Goal: Task Accomplishment & Management: Manage account settings

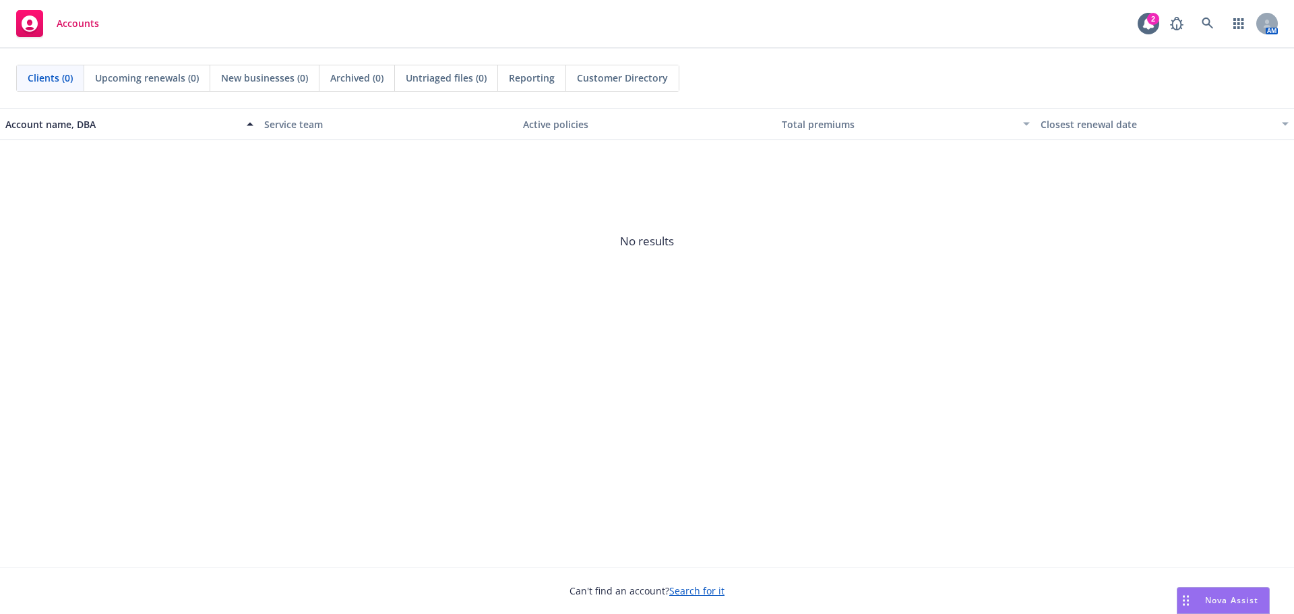
click at [682, 588] on link "Search for it" at bounding box center [696, 590] width 55 height 13
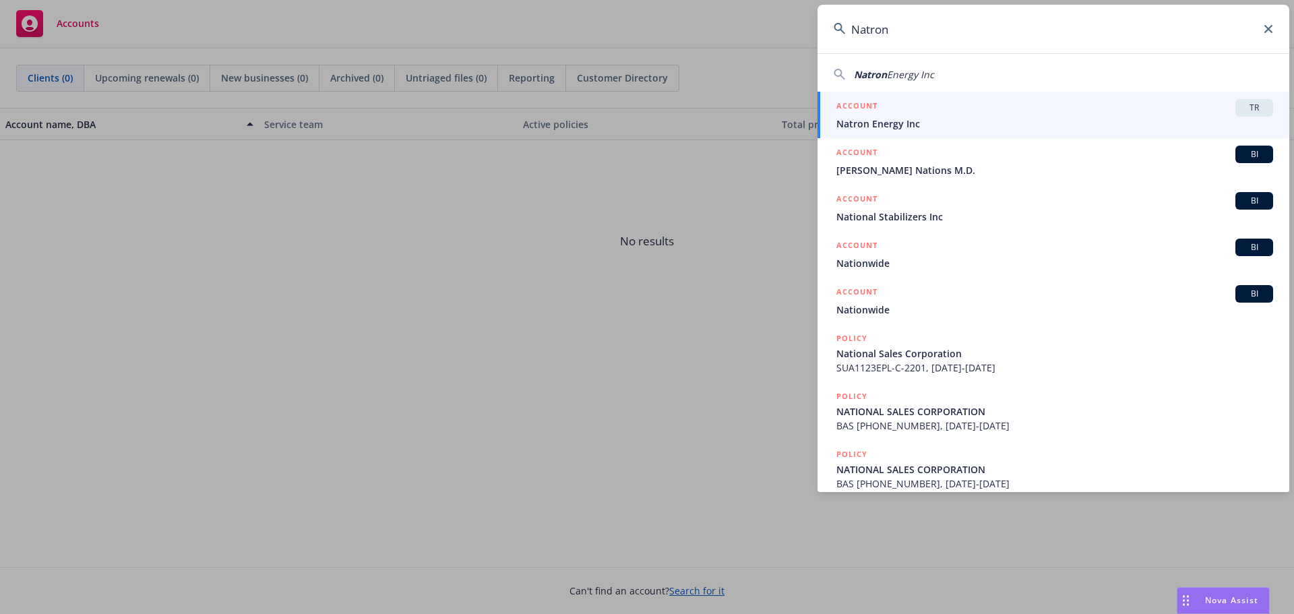
type input "Natron"
click at [864, 124] on span "Natron Energy Inc" at bounding box center [1054, 124] width 437 height 14
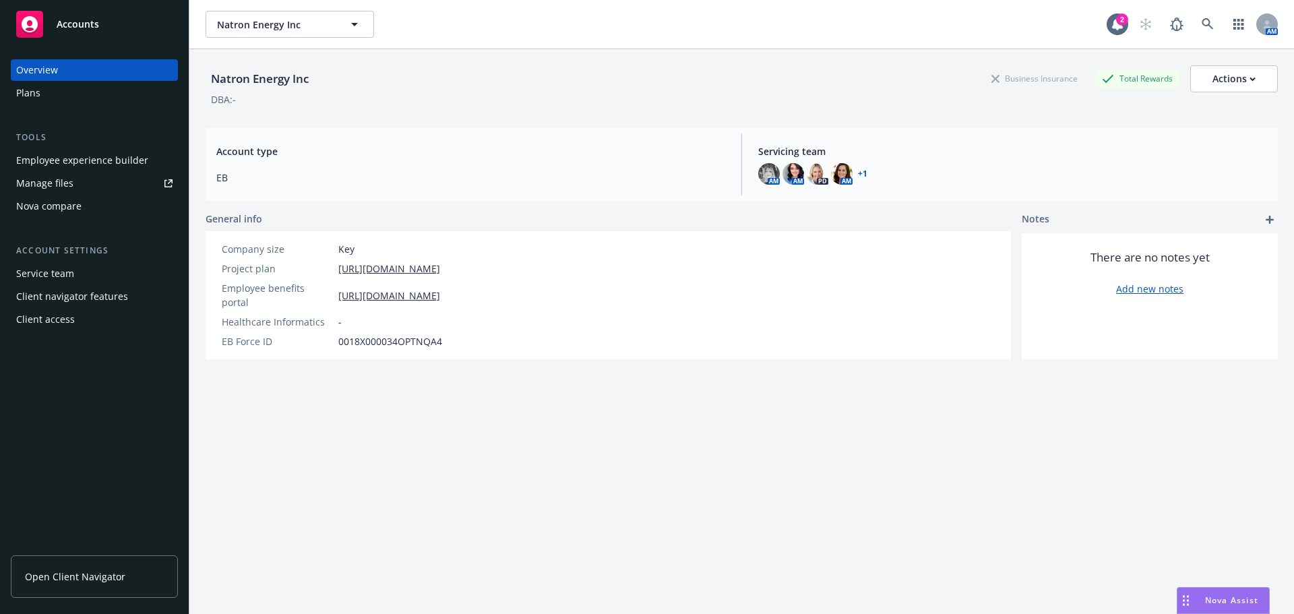
click at [54, 178] on div "Manage files" at bounding box center [44, 183] width 57 height 22
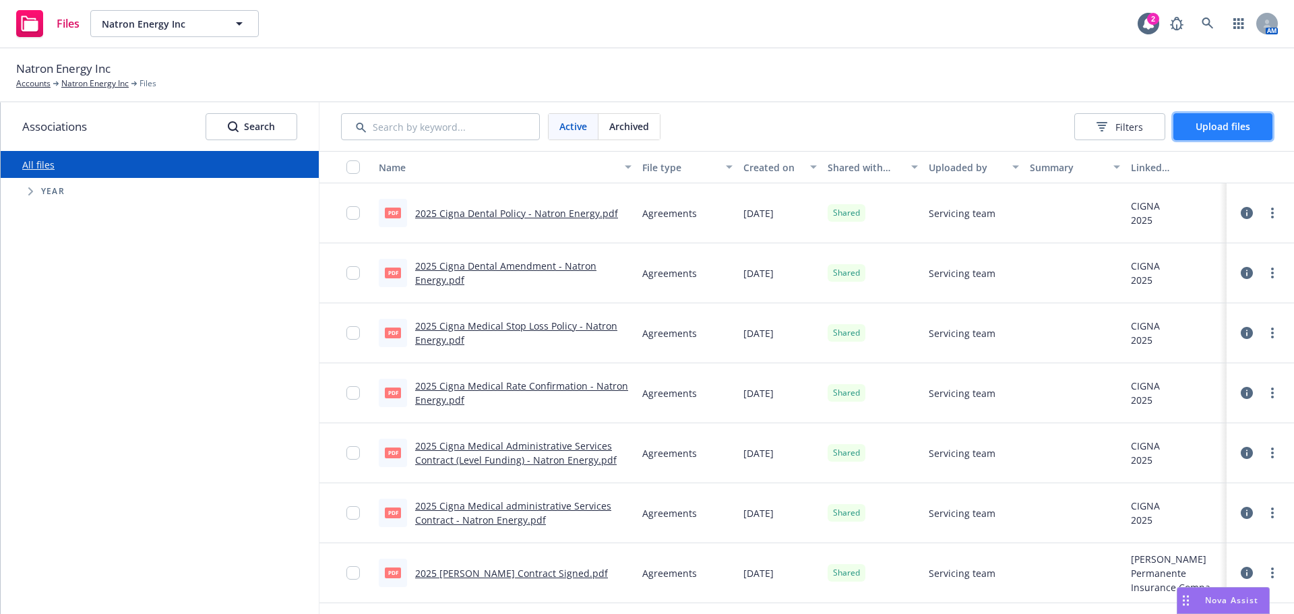
click at [1211, 127] on span "Upload files" at bounding box center [1222, 126] width 55 height 13
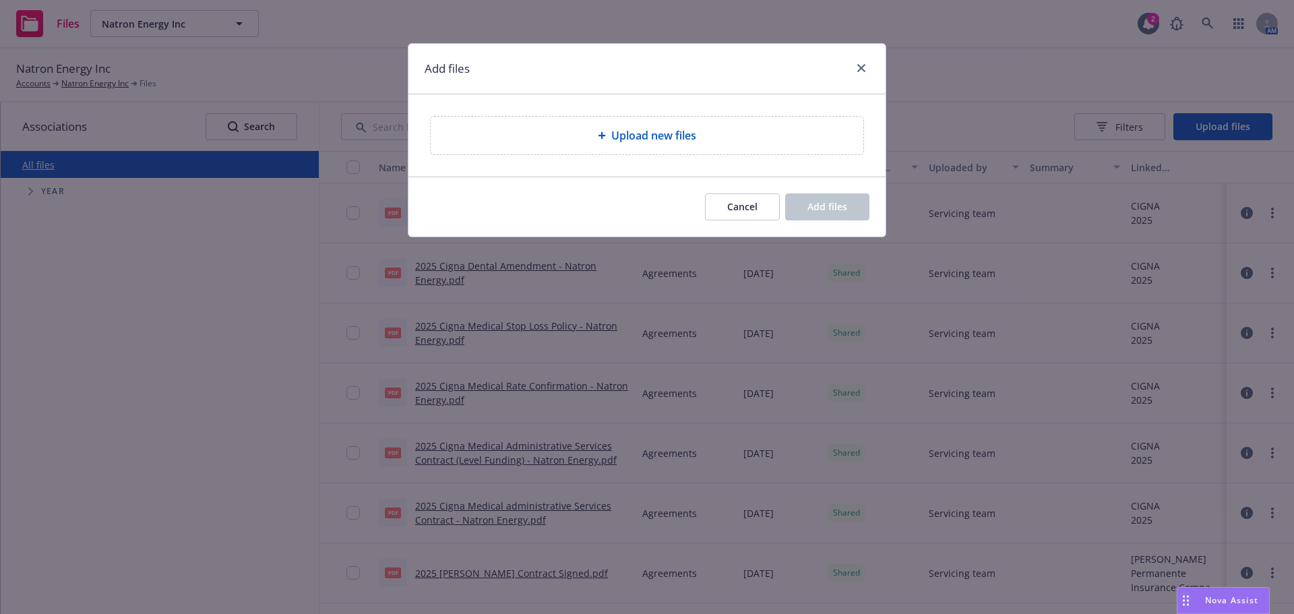
click at [628, 146] on div "Upload new files" at bounding box center [647, 136] width 433 height 38
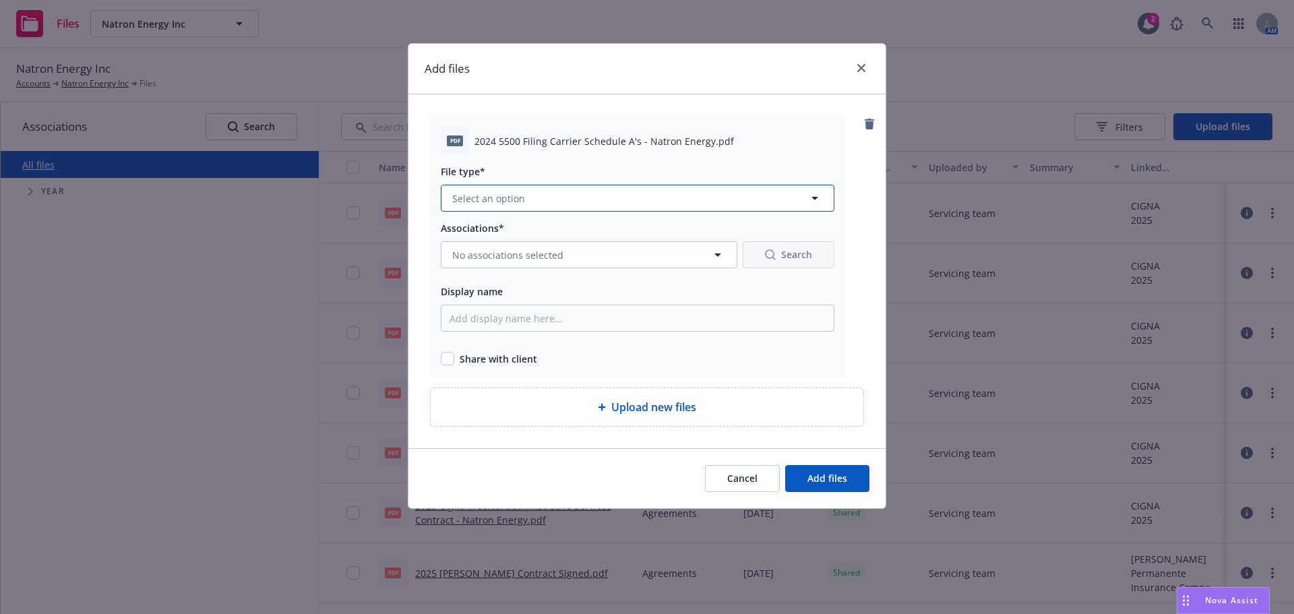
click at [518, 199] on span "Select an option" at bounding box center [488, 198] width 73 height 14
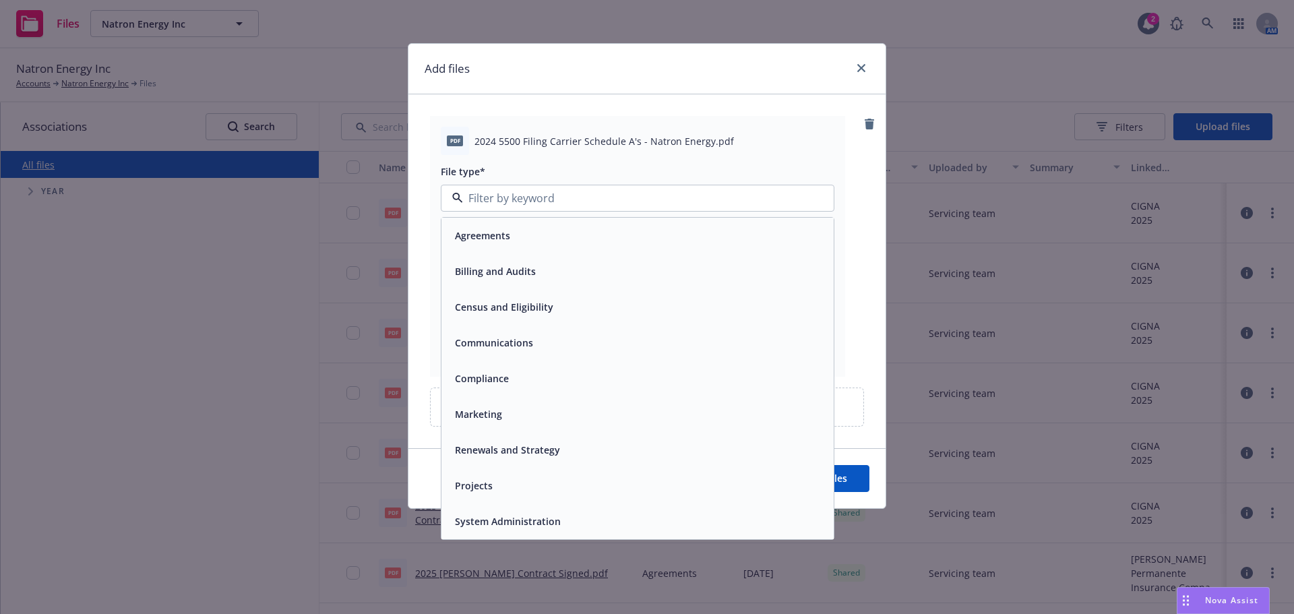
click at [478, 377] on span "Compliance" at bounding box center [482, 378] width 54 height 14
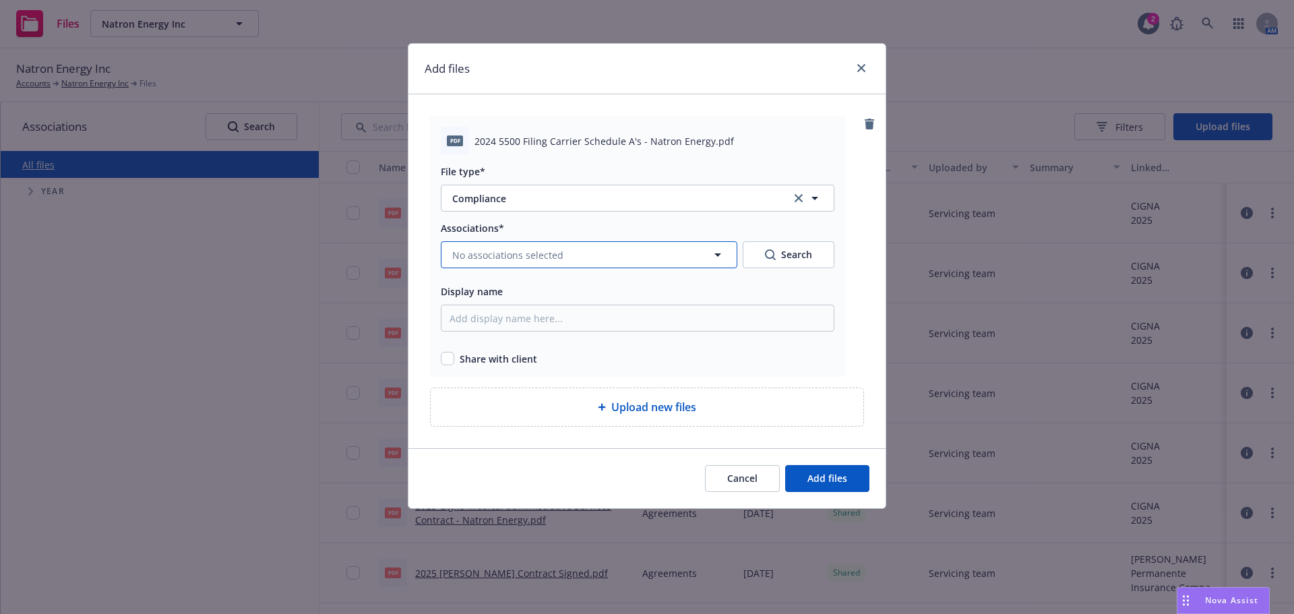
click at [479, 250] on span "No associations selected" at bounding box center [507, 255] width 111 height 14
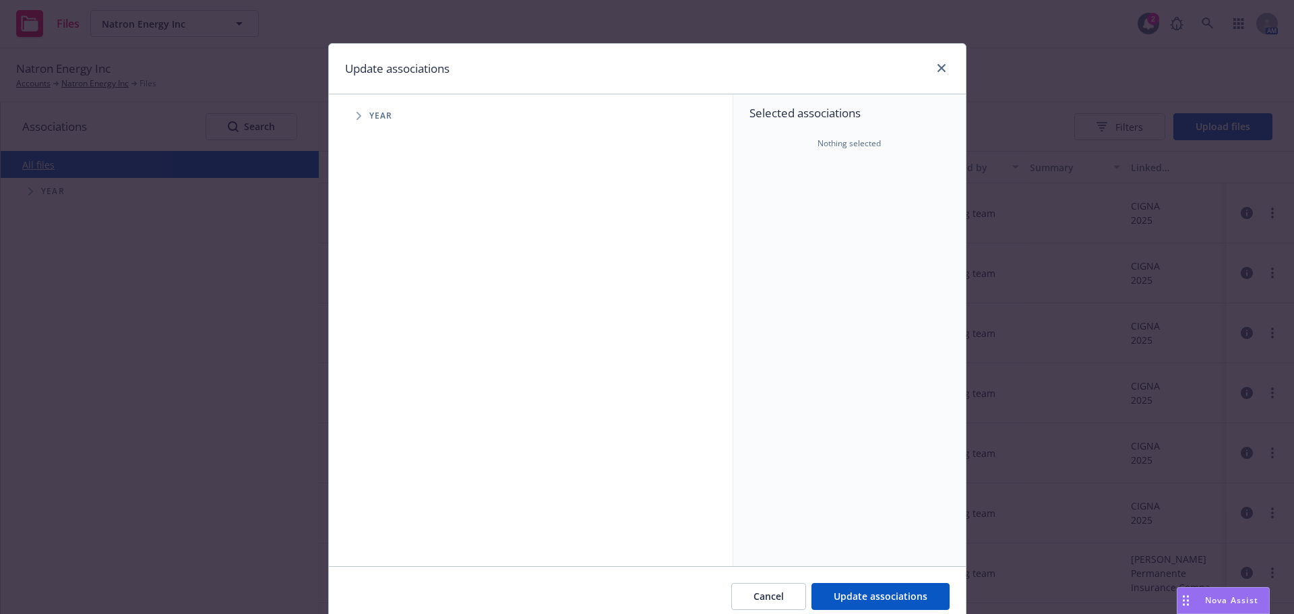
click at [349, 118] on span "Tree Example" at bounding box center [359, 116] width 22 height 22
click at [387, 269] on input "Tree Example" at bounding box center [392, 269] width 13 height 13
checkbox input "true"
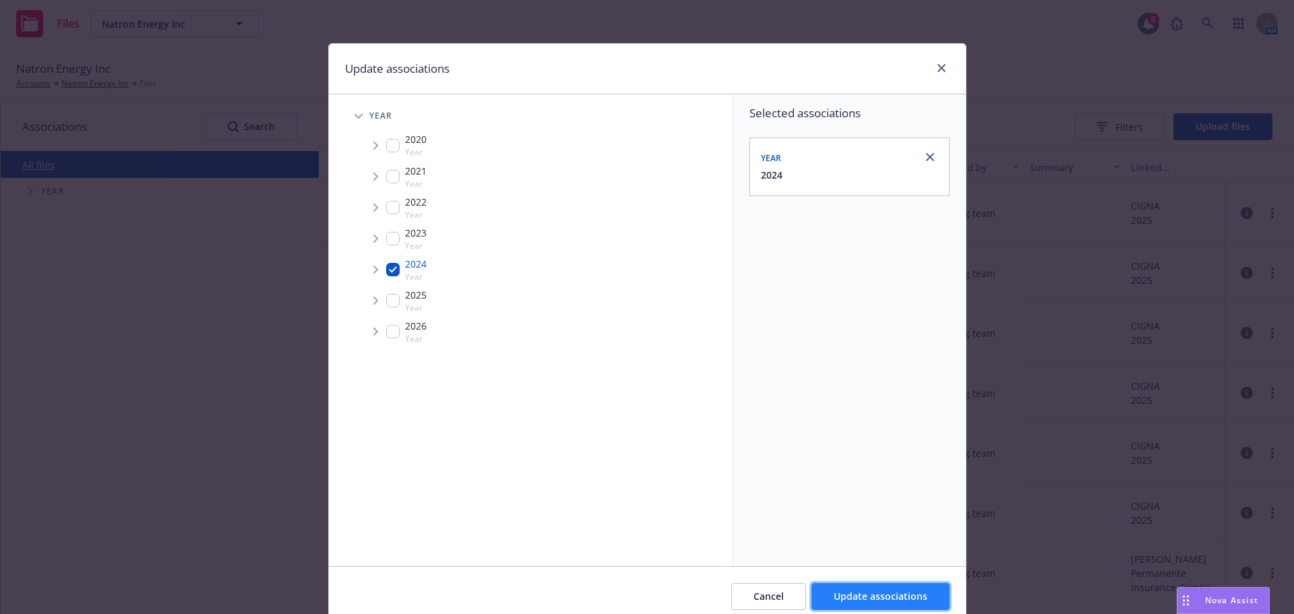
click at [868, 595] on span "Update associations" at bounding box center [880, 596] width 94 height 13
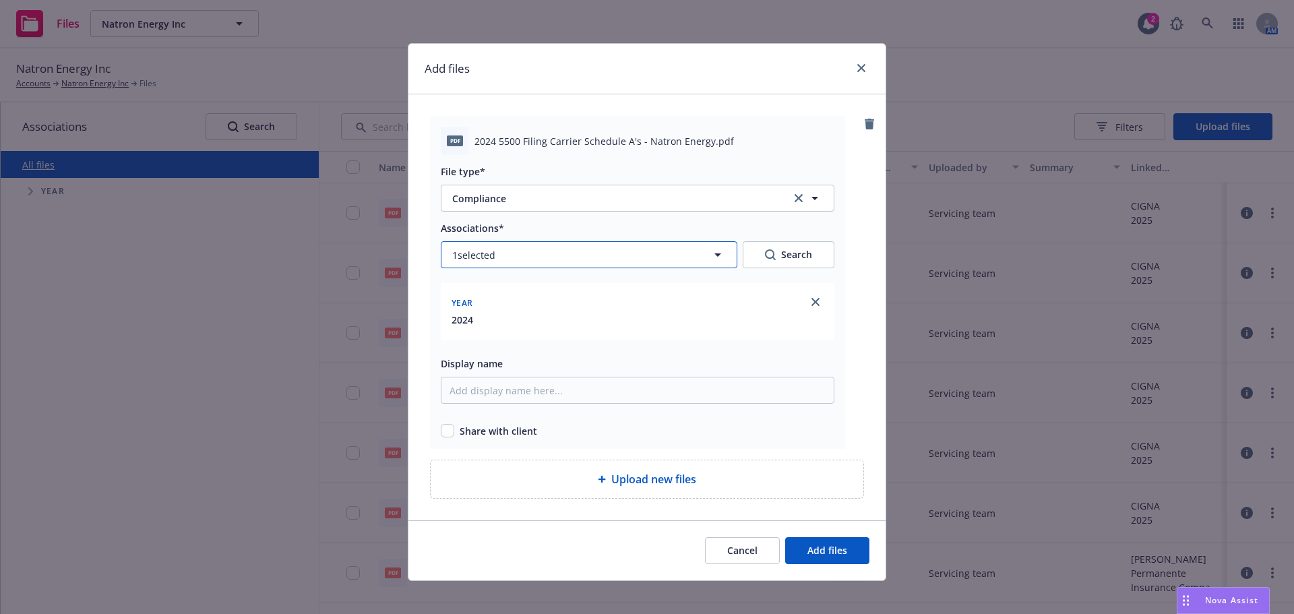
click at [585, 261] on button "1 selected" at bounding box center [589, 254] width 296 height 27
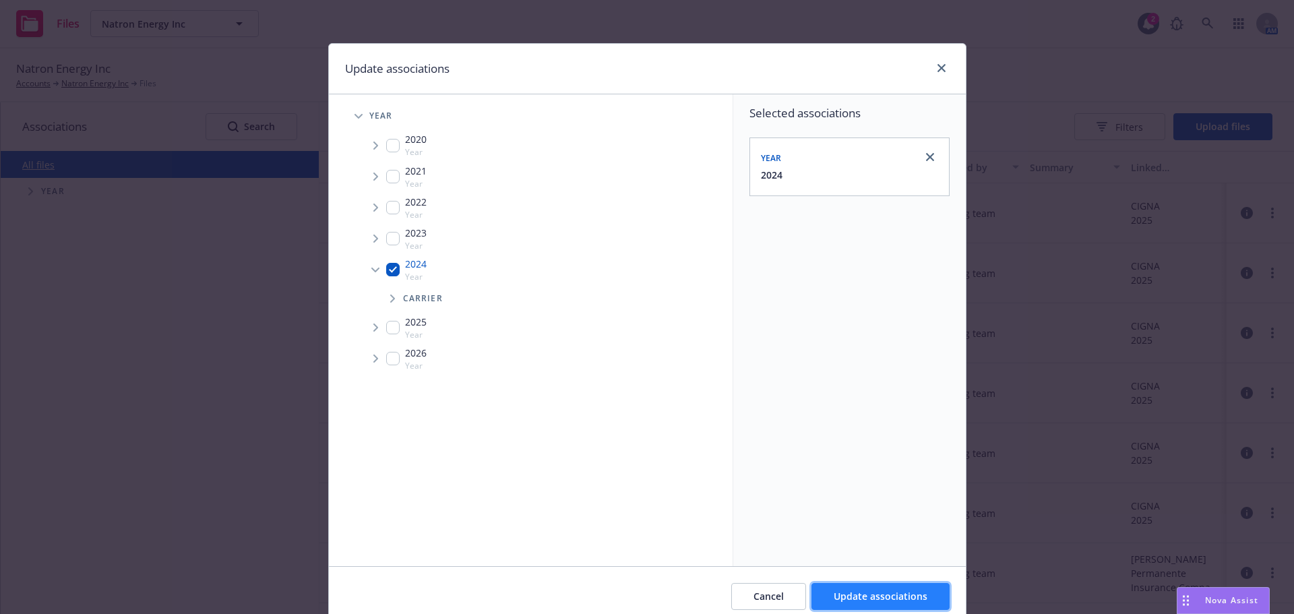
click at [892, 602] on span "Update associations" at bounding box center [880, 596] width 94 height 13
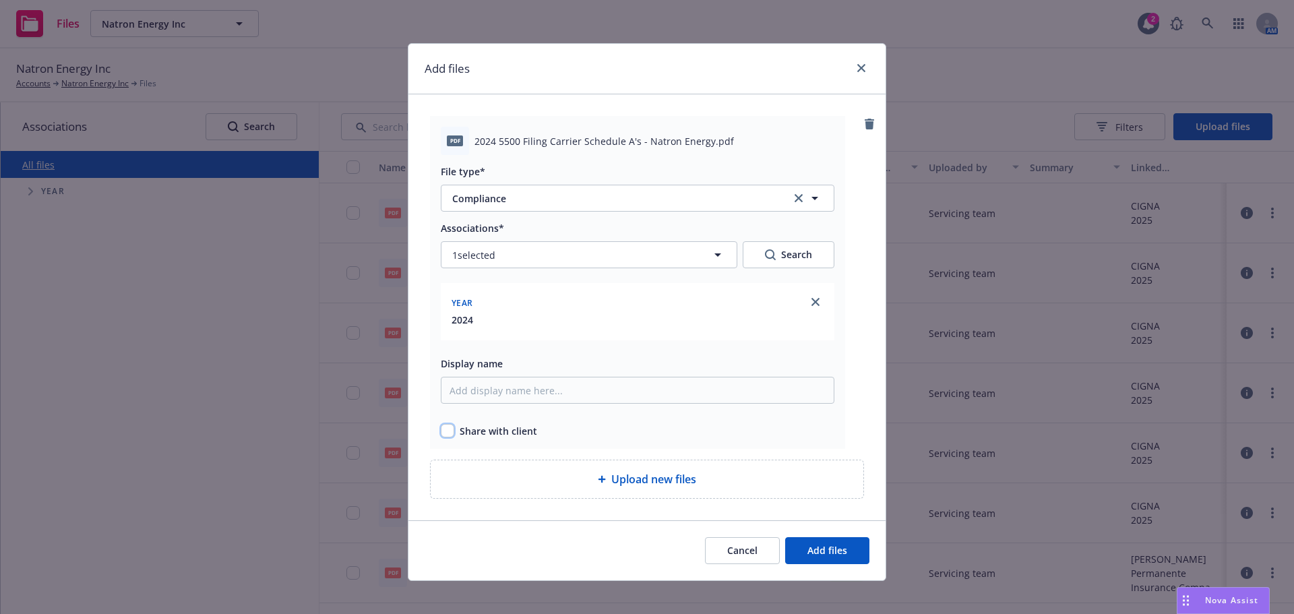
click at [445, 433] on input "checkbox" at bounding box center [447, 430] width 13 height 13
checkbox input "true"
click at [811, 557] on span "Add files" at bounding box center [827, 550] width 40 height 13
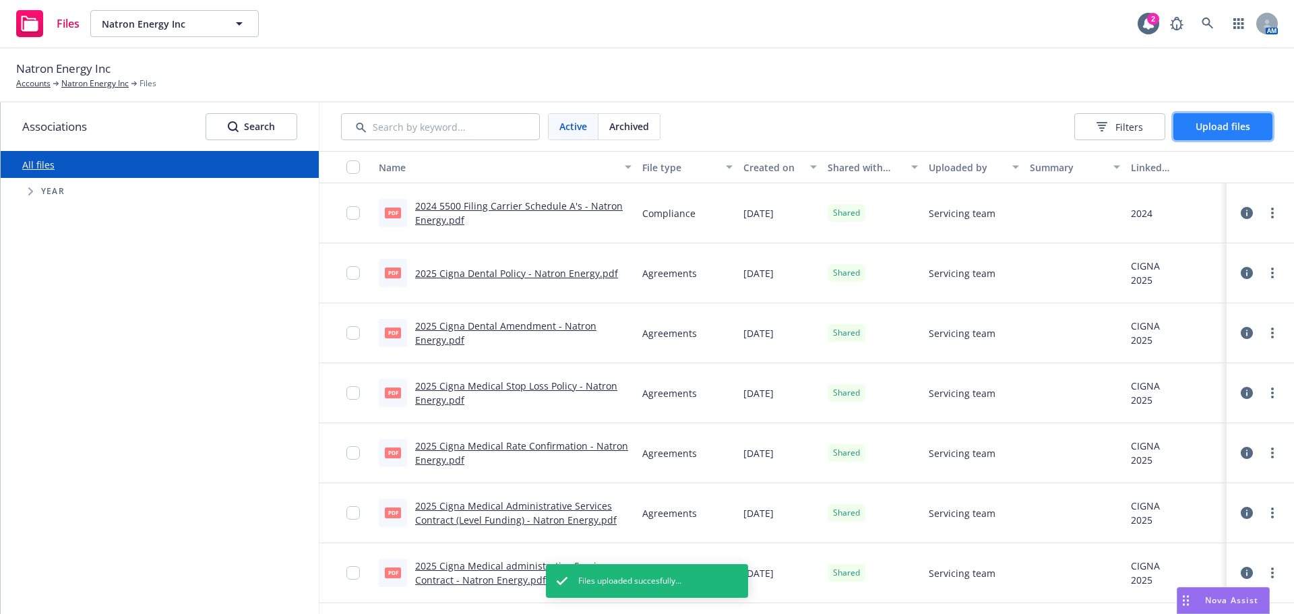
click at [1195, 129] on button "Upload files" at bounding box center [1222, 126] width 99 height 27
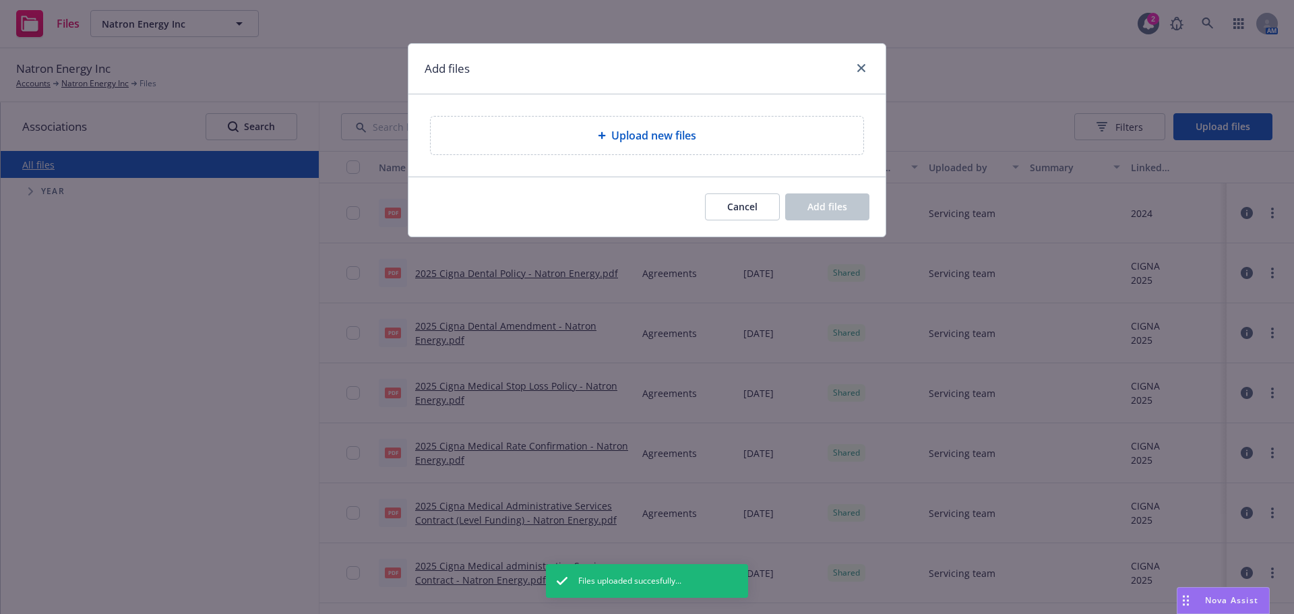
click at [616, 143] on span "Upload new files" at bounding box center [653, 135] width 85 height 16
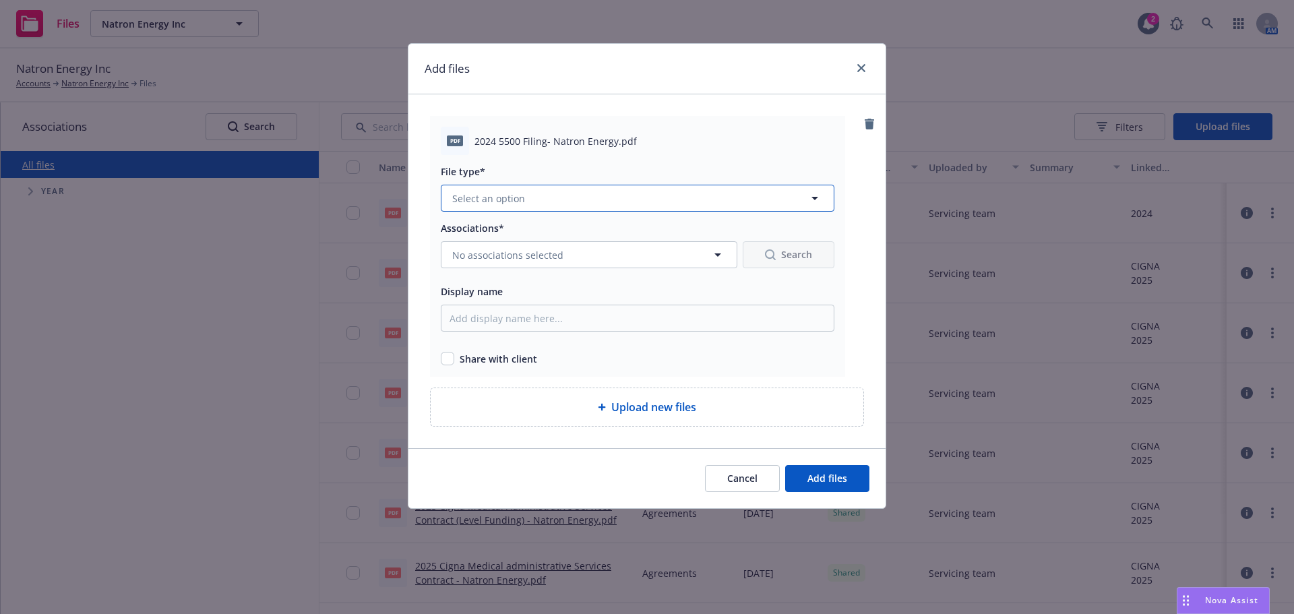
click at [555, 198] on button "Select an option" at bounding box center [637, 198] width 393 height 27
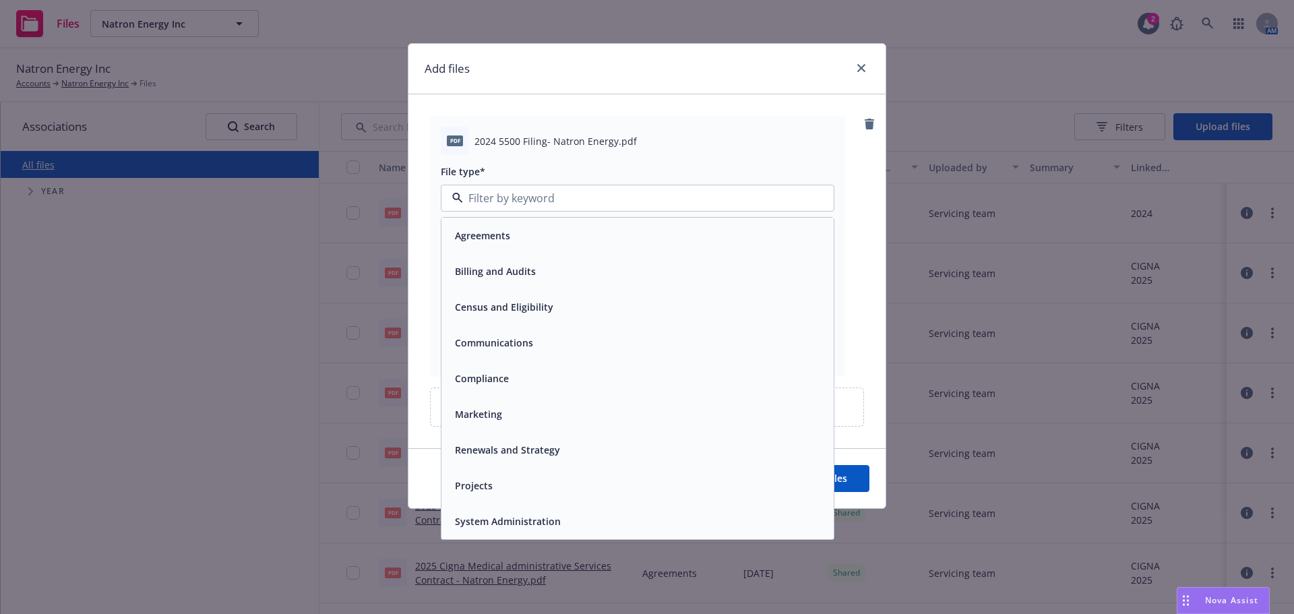
click at [478, 379] on span "Compliance" at bounding box center [482, 378] width 54 height 14
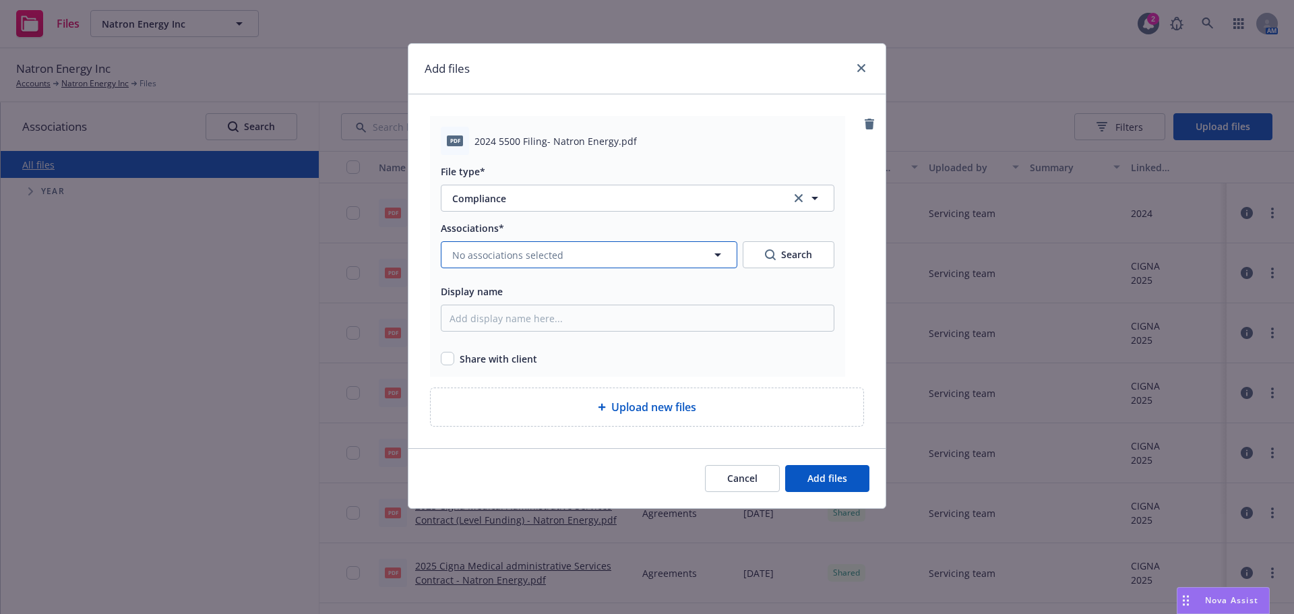
click at [500, 252] on span "No associations selected" at bounding box center [507, 255] width 111 height 14
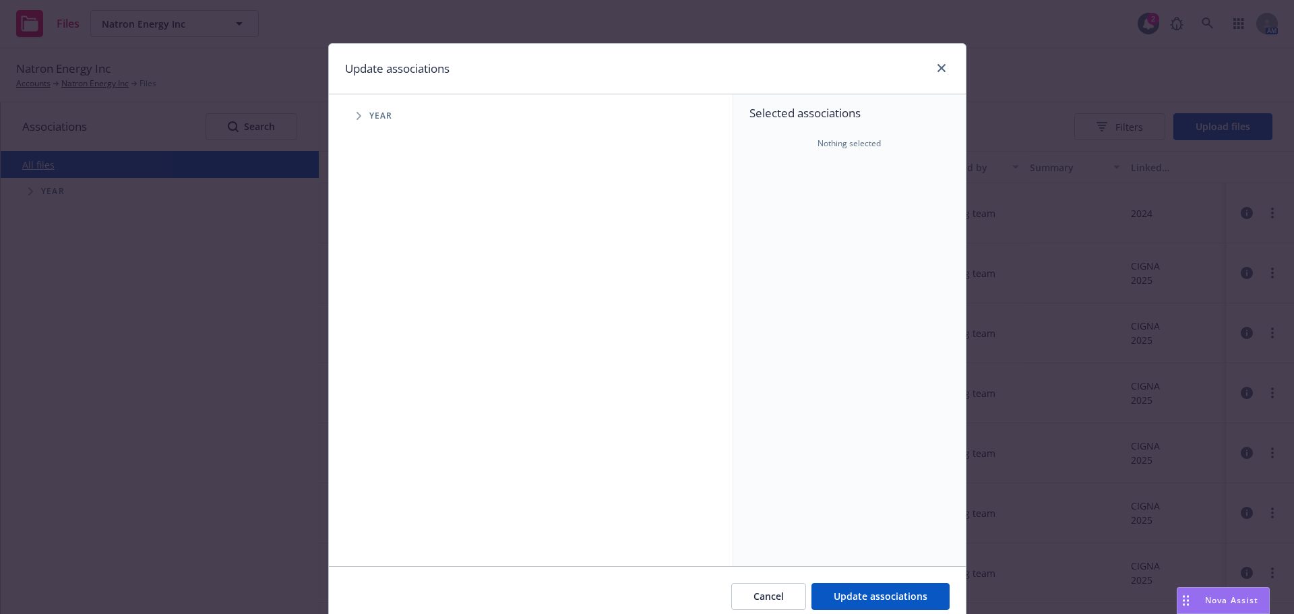
click at [356, 115] on icon "Tree Example" at bounding box center [358, 116] width 5 height 8
click at [390, 267] on input "Tree Example" at bounding box center [392, 269] width 13 height 13
checkbox input "true"
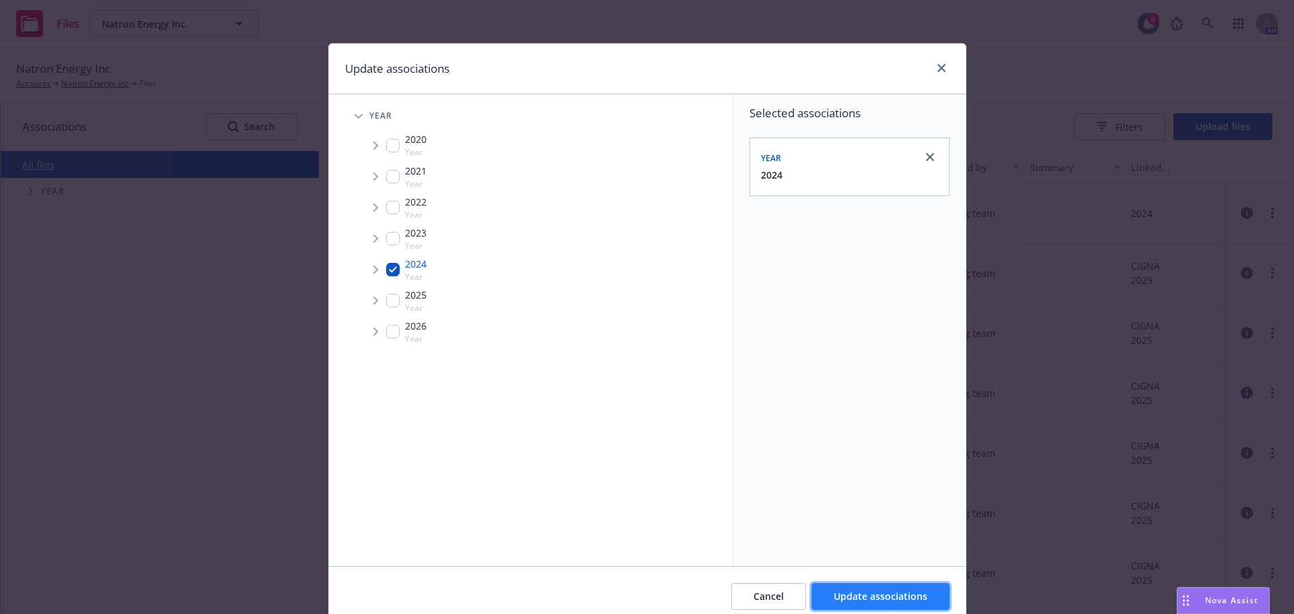
click at [837, 589] on button "Update associations" at bounding box center [880, 596] width 138 height 27
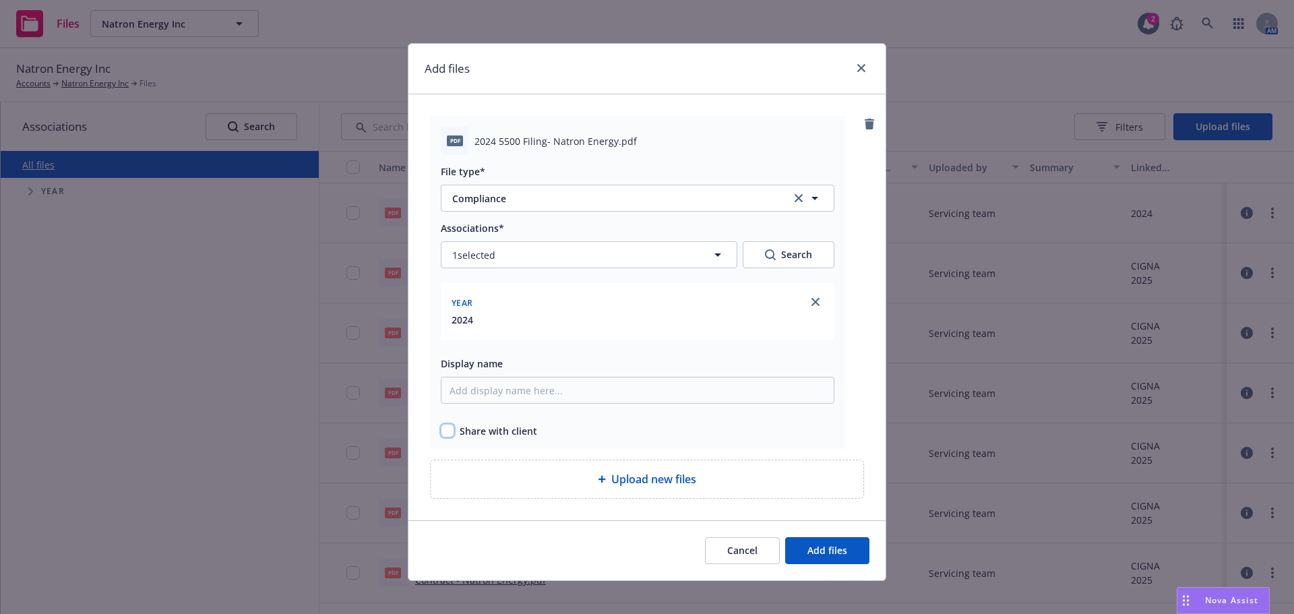
click at [442, 433] on input "checkbox" at bounding box center [447, 430] width 13 height 13
checkbox input "true"
click at [813, 560] on button "Add files" at bounding box center [827, 550] width 84 height 27
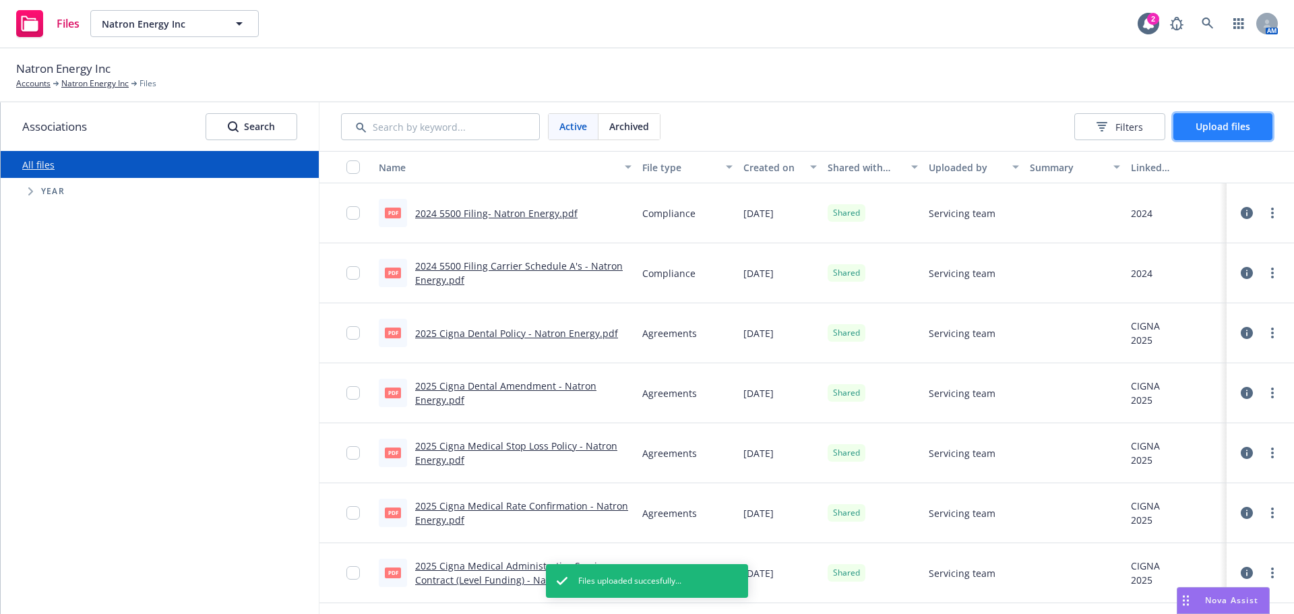
click at [1209, 135] on button "Upload files" at bounding box center [1222, 126] width 99 height 27
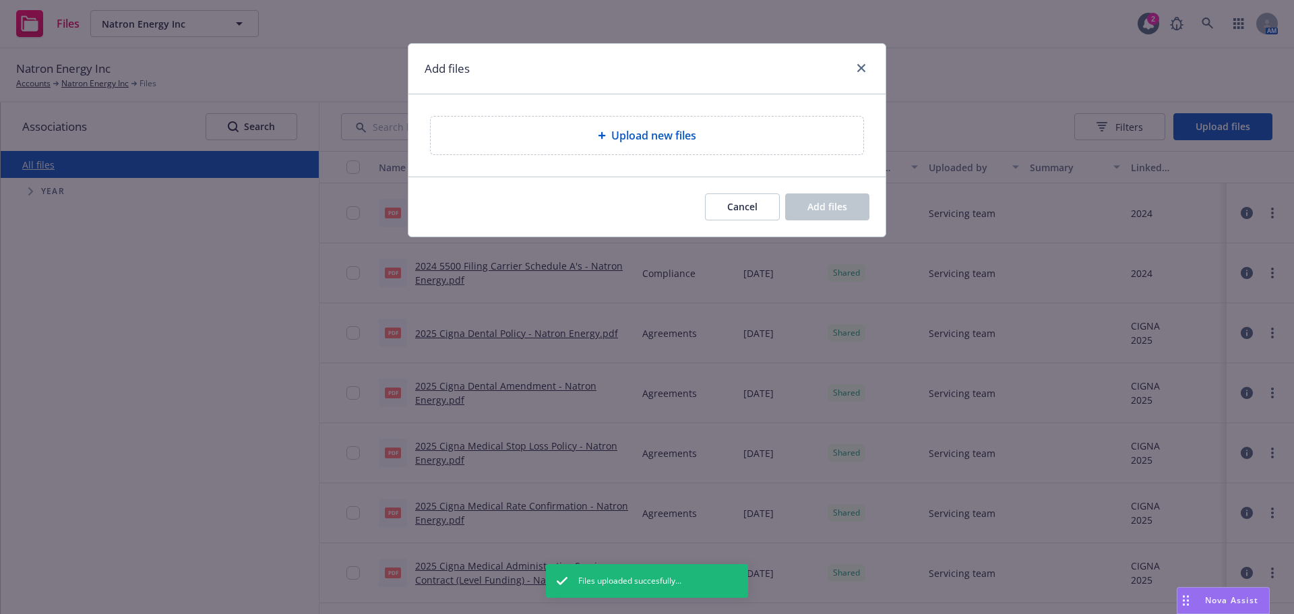
click at [670, 141] on span "Upload new files" at bounding box center [653, 135] width 85 height 16
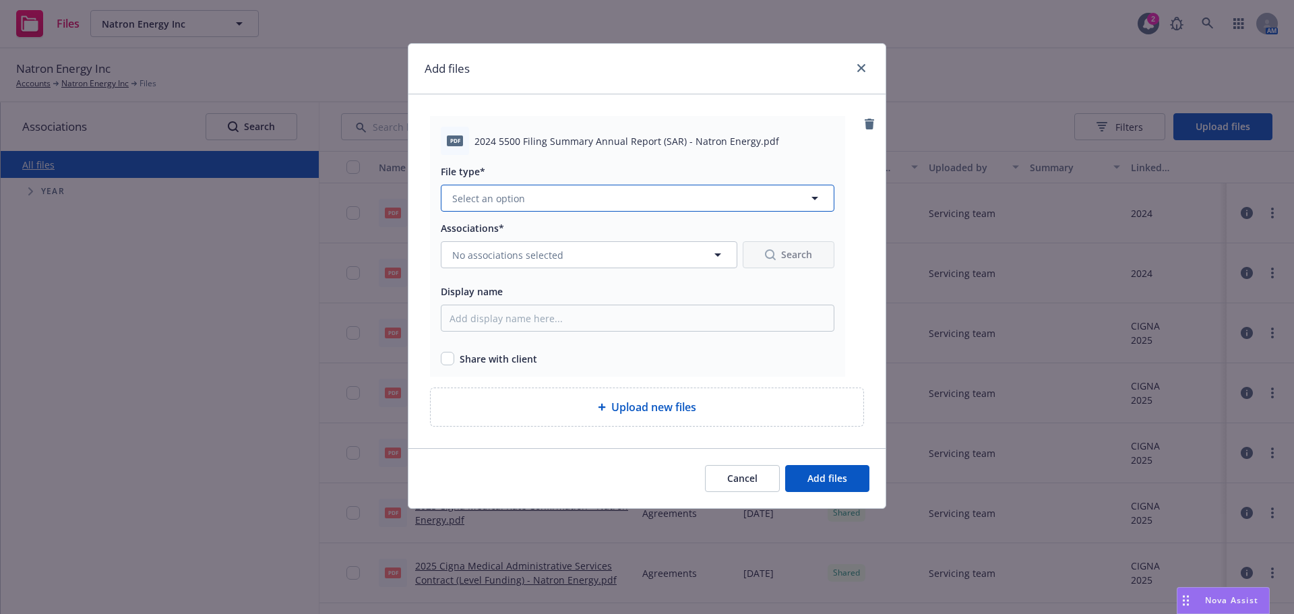
click at [536, 189] on button "Select an option" at bounding box center [637, 198] width 393 height 27
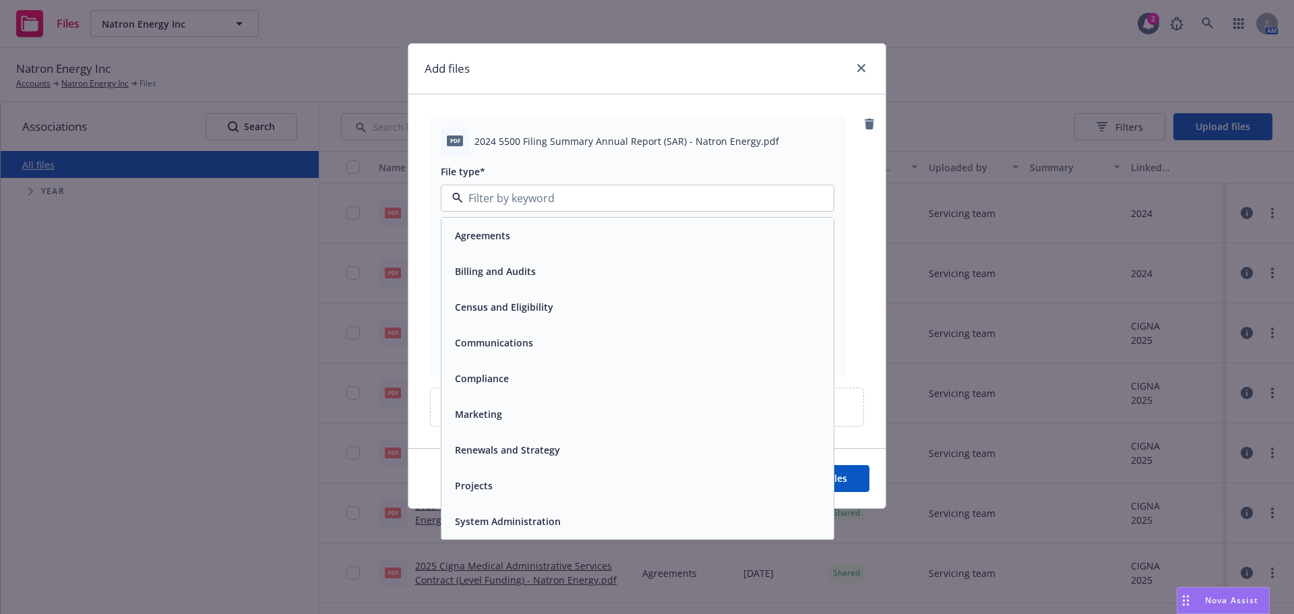
click at [482, 383] on span "Compliance" at bounding box center [482, 378] width 54 height 14
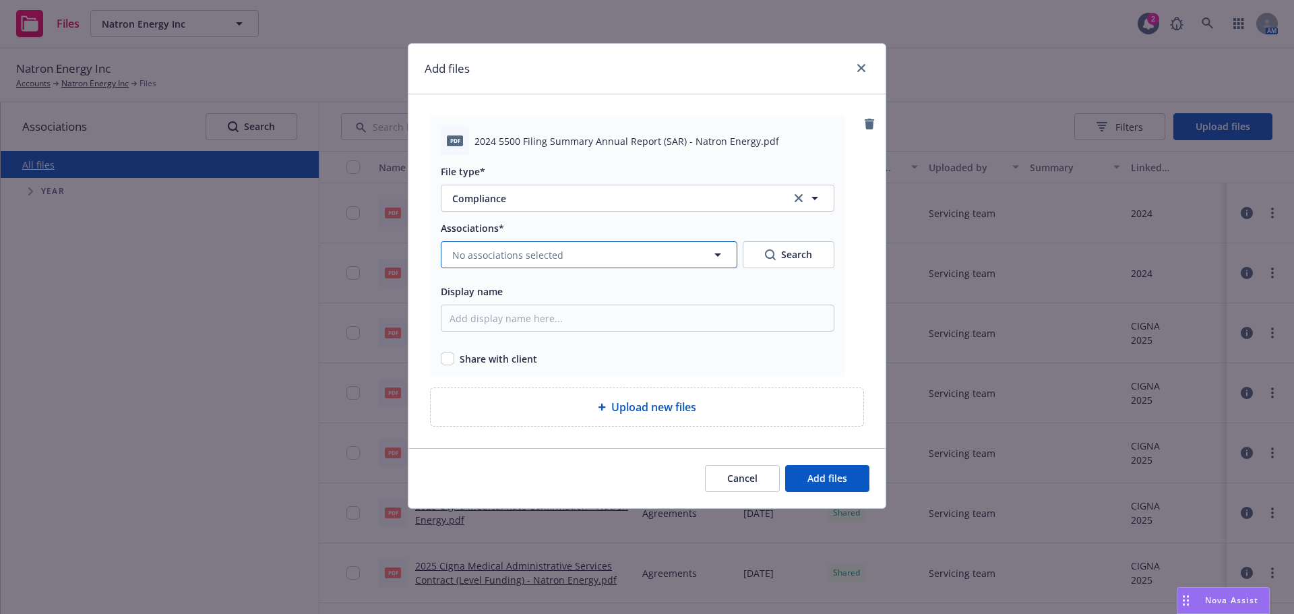
click at [490, 255] on span "No associations selected" at bounding box center [507, 255] width 111 height 14
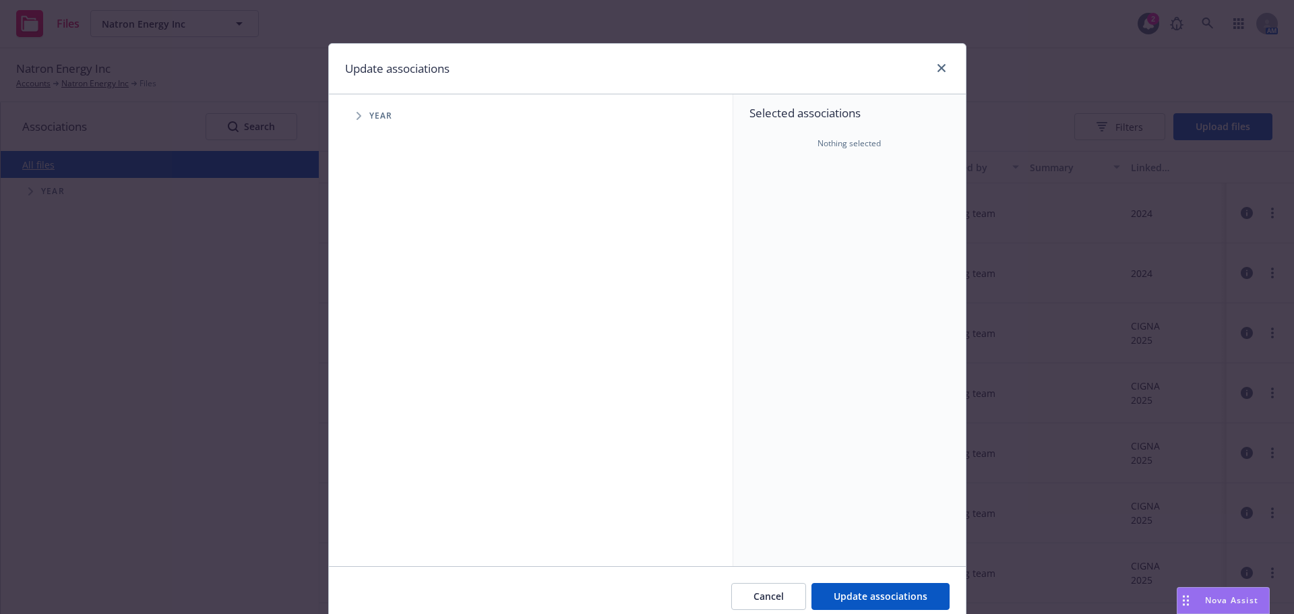
click at [356, 119] on icon "Tree Example" at bounding box center [358, 116] width 5 height 8
click at [389, 269] on input "Tree Example" at bounding box center [392, 269] width 13 height 13
checkbox input "true"
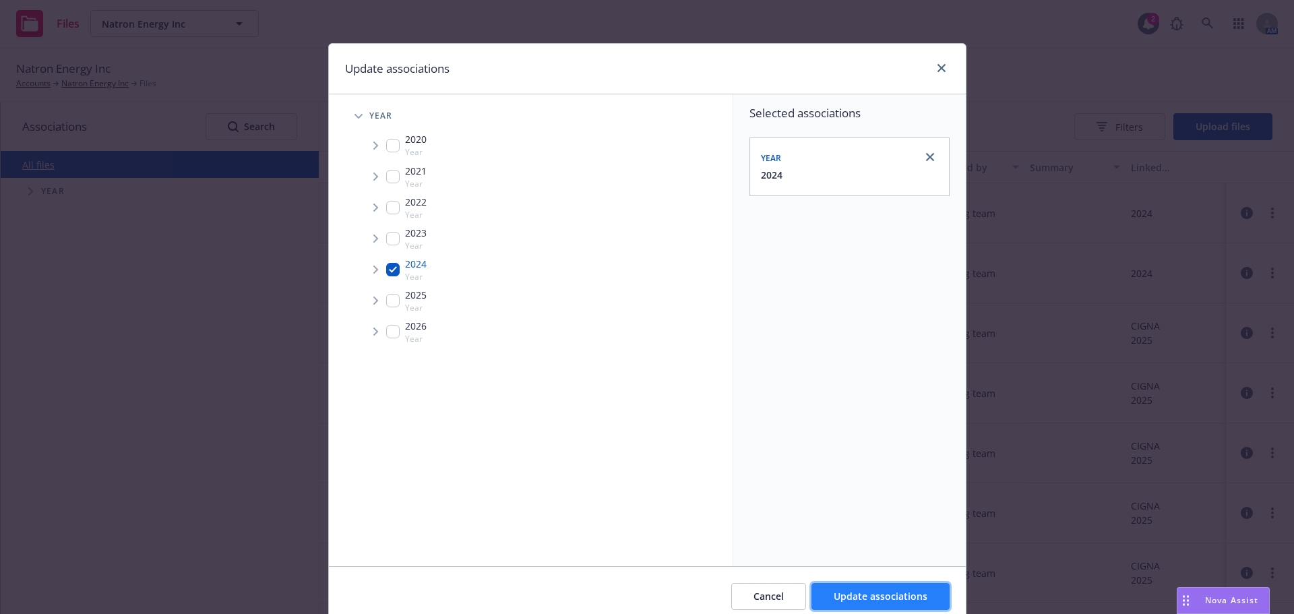
click at [840, 591] on span "Update associations" at bounding box center [880, 596] width 94 height 13
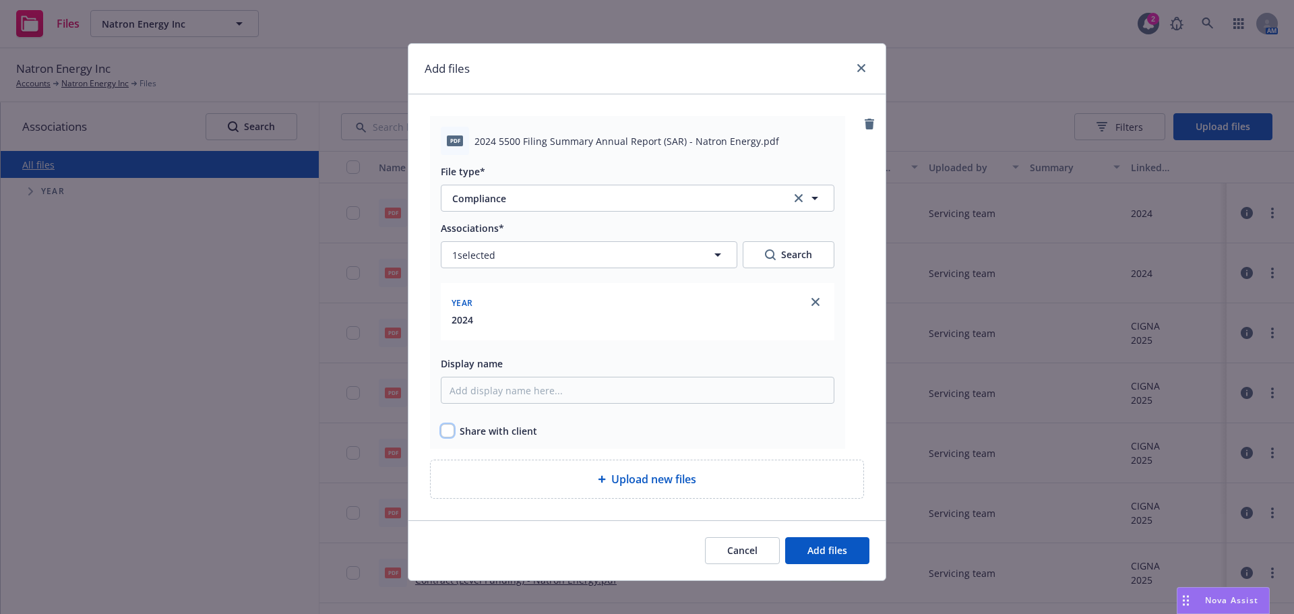
click at [441, 433] on input "checkbox" at bounding box center [447, 430] width 13 height 13
checkbox input "true"
click at [820, 558] on button "Add files" at bounding box center [827, 550] width 84 height 27
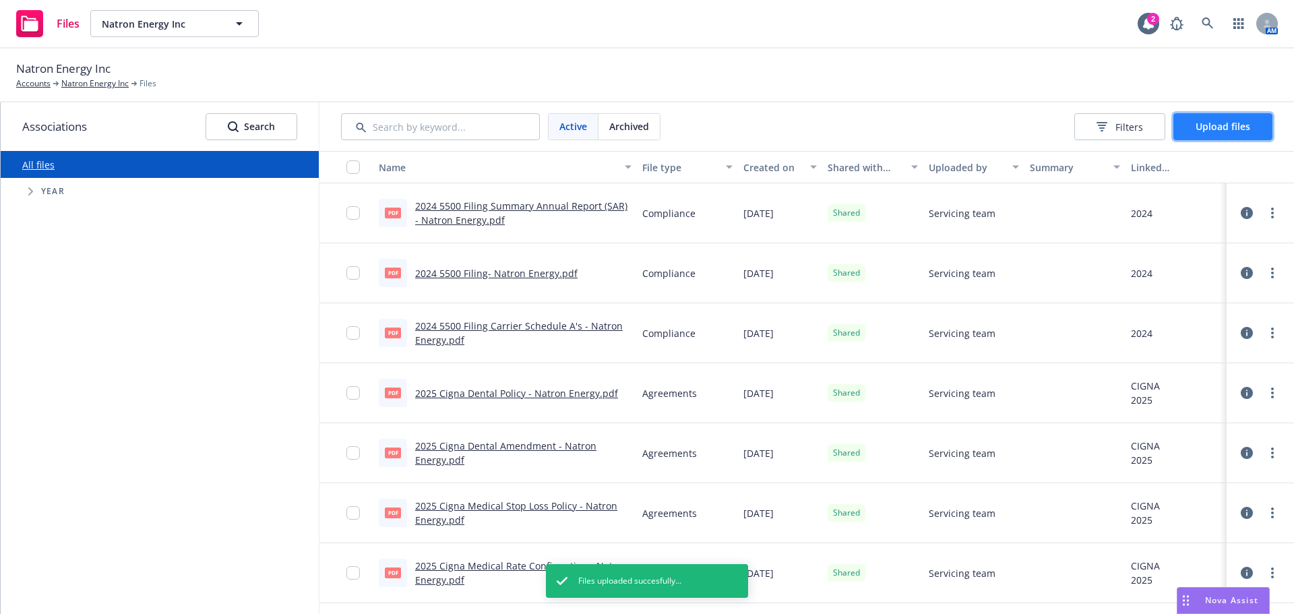
click at [1191, 133] on button "Upload files" at bounding box center [1222, 126] width 99 height 27
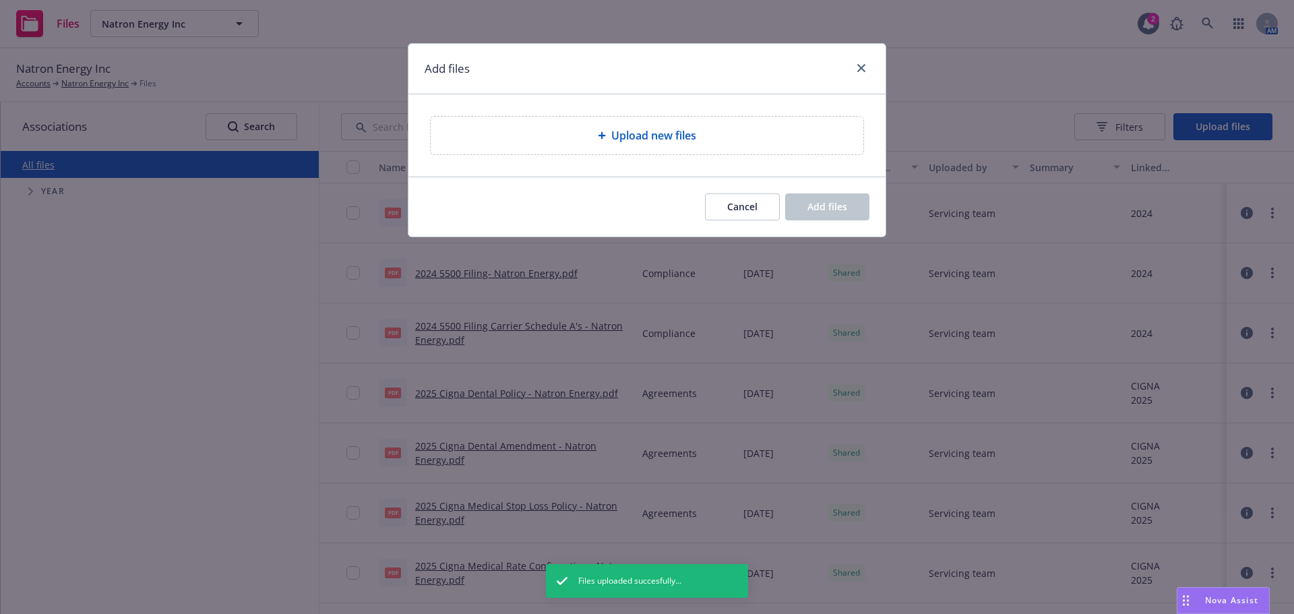
click at [643, 138] on span "Upload new files" at bounding box center [653, 135] width 85 height 16
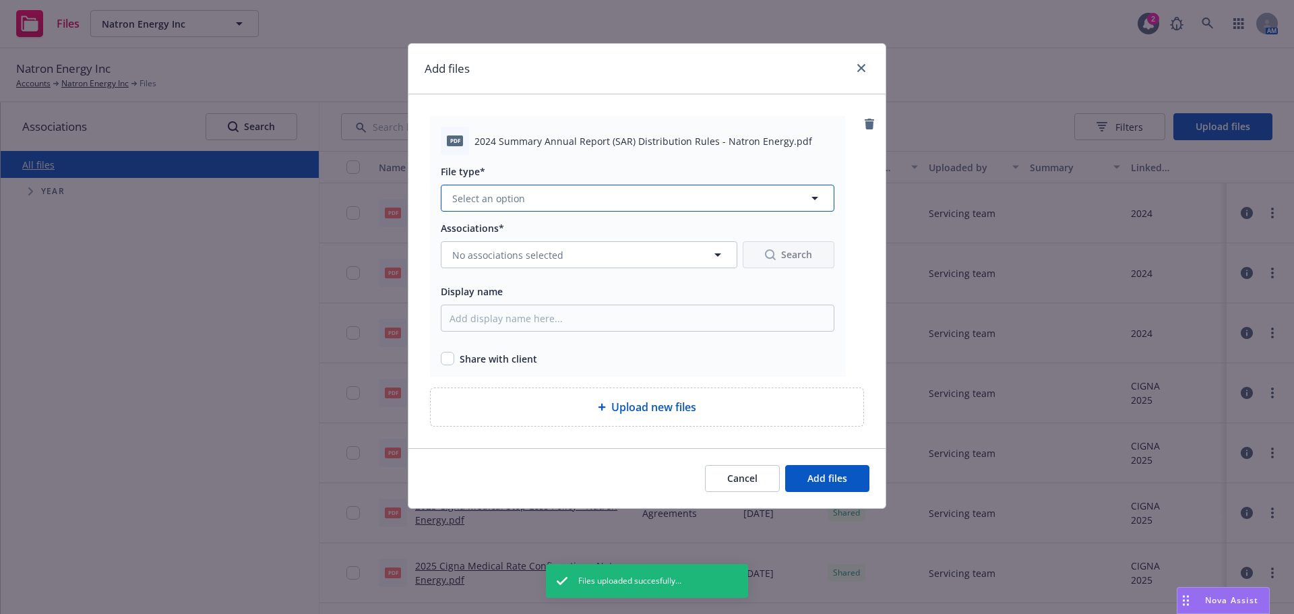
click at [507, 200] on span "Select an option" at bounding box center [488, 198] width 73 height 14
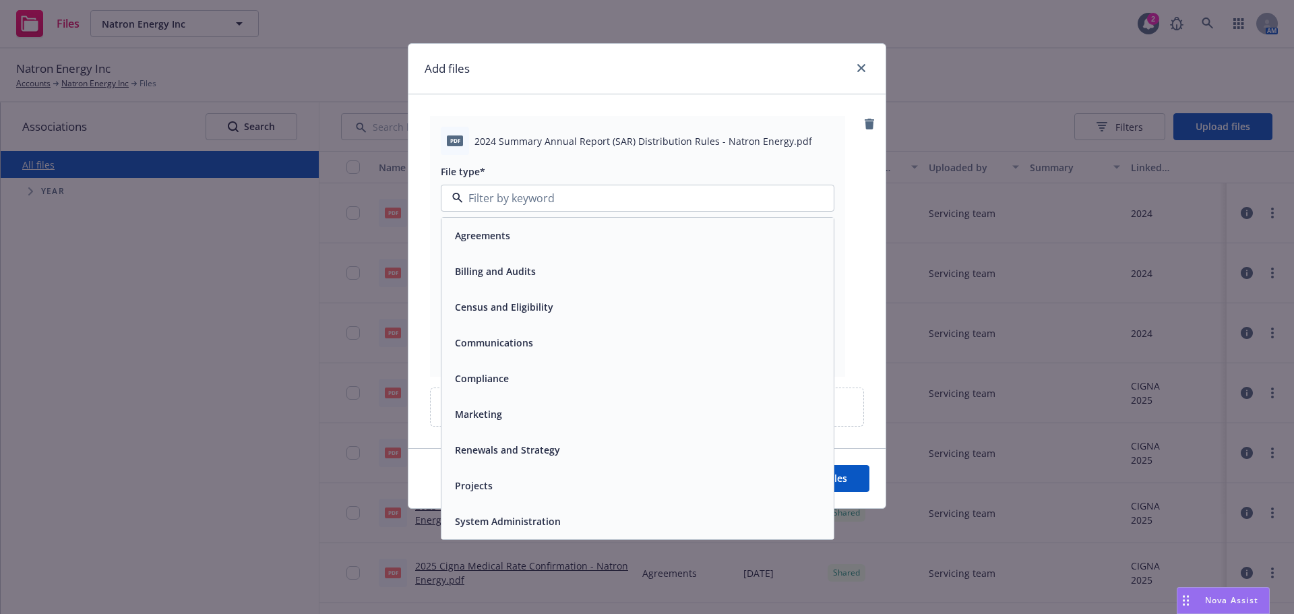
click at [482, 372] on span "Compliance" at bounding box center [482, 378] width 54 height 14
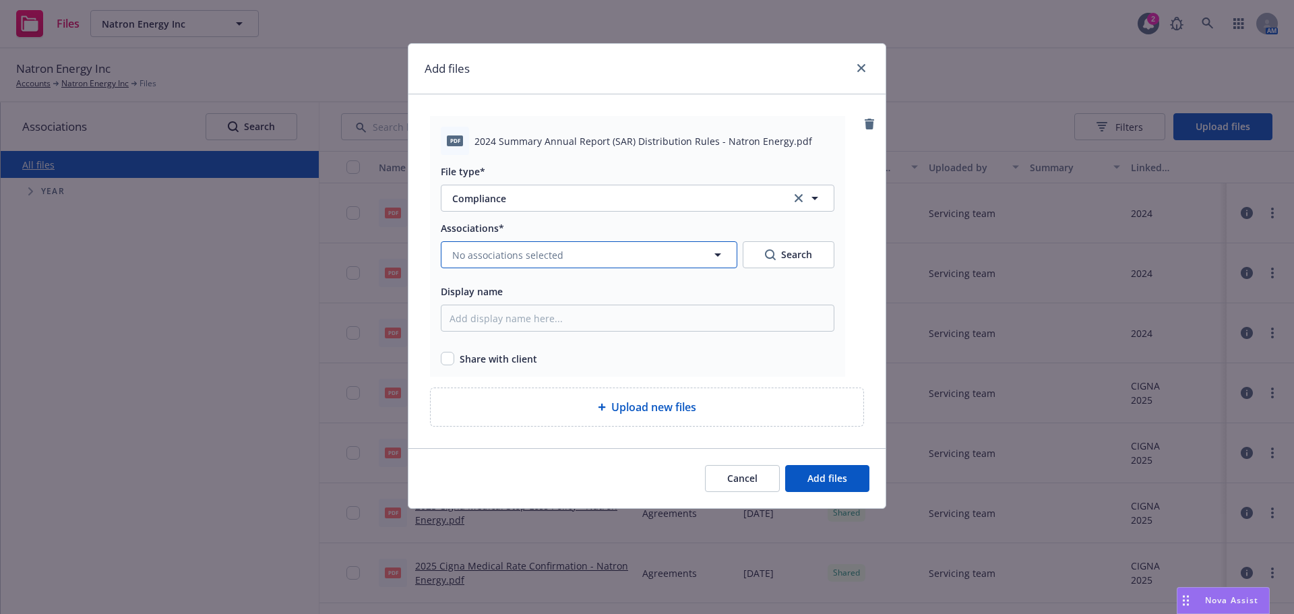
click at [483, 253] on span "No associations selected" at bounding box center [507, 255] width 111 height 14
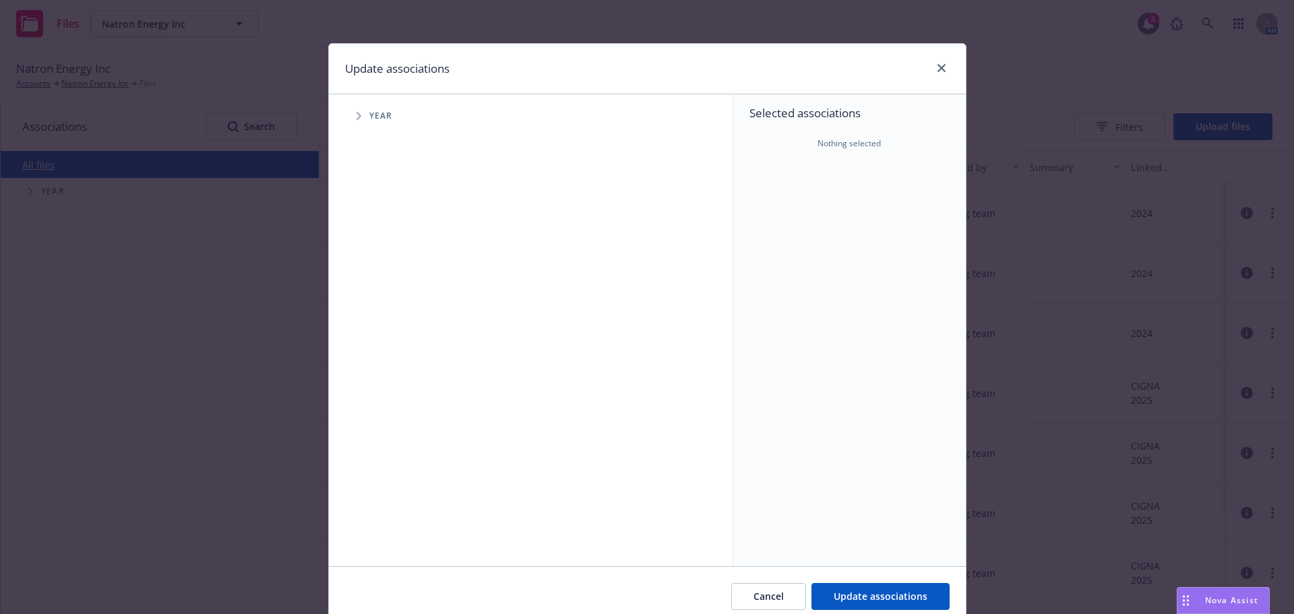
click at [356, 117] on icon "Tree Example" at bounding box center [358, 116] width 5 height 8
click at [386, 267] on input "Tree Example" at bounding box center [392, 269] width 13 height 13
checkbox input "true"
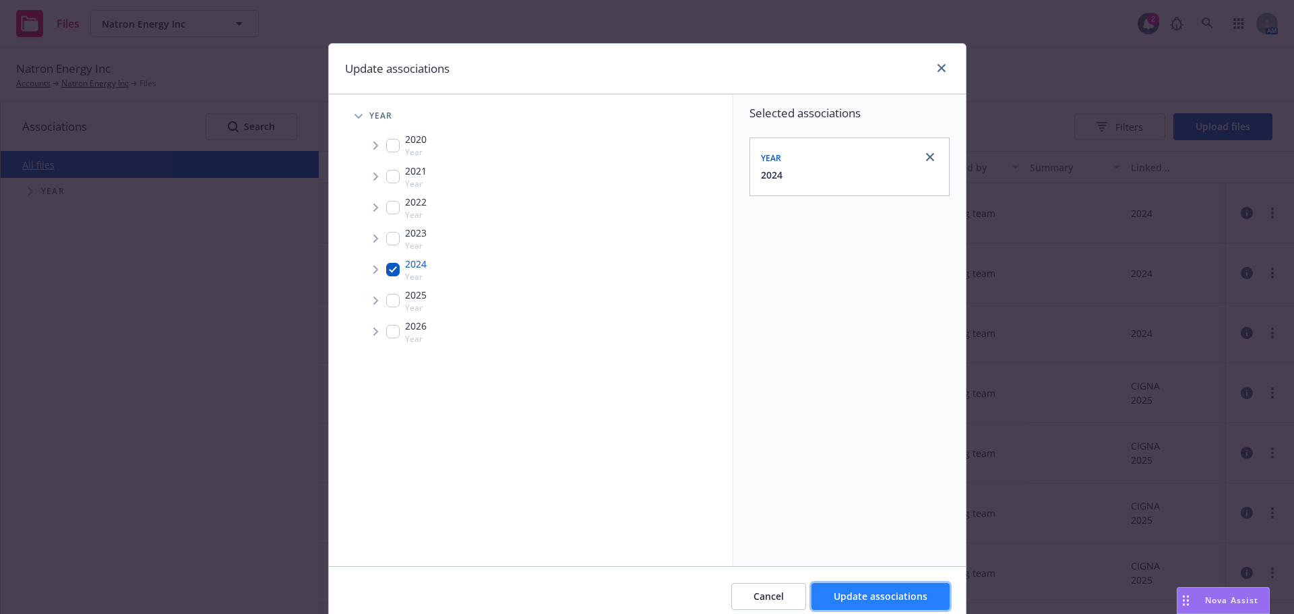
click at [842, 596] on span "Update associations" at bounding box center [880, 596] width 94 height 13
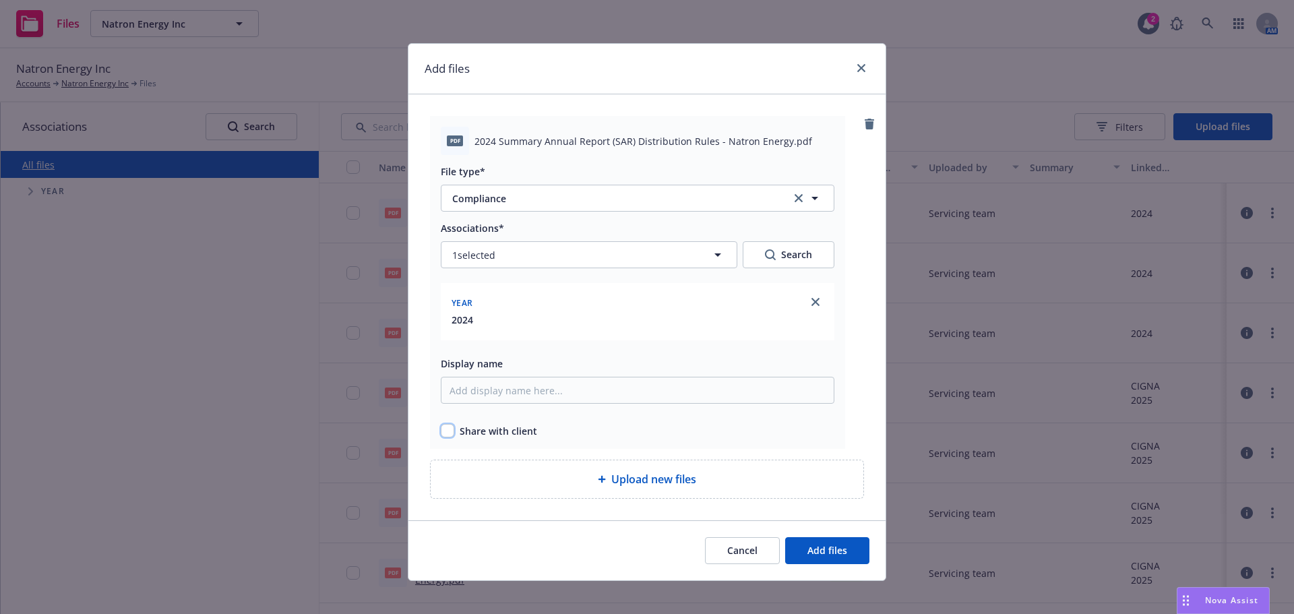
click at [445, 432] on input "checkbox" at bounding box center [447, 430] width 13 height 13
checkbox input "true"
click at [815, 556] on span "Add files" at bounding box center [827, 550] width 40 height 13
